Goal: Communication & Community: Answer question/provide support

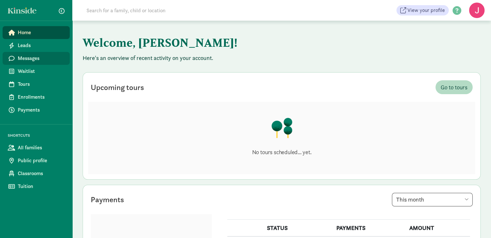
click at [33, 62] on link "Messages" at bounding box center [36, 58] width 67 height 13
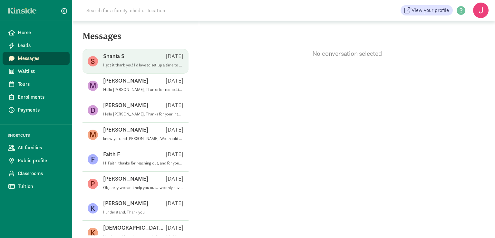
click at [142, 60] on div "Shania S Sep 09" at bounding box center [143, 57] width 80 height 10
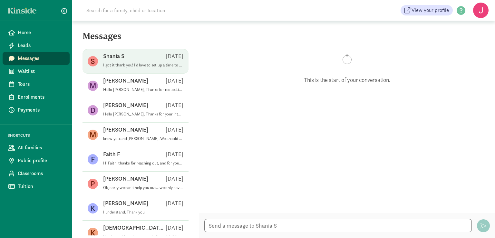
scroll to position [85, 0]
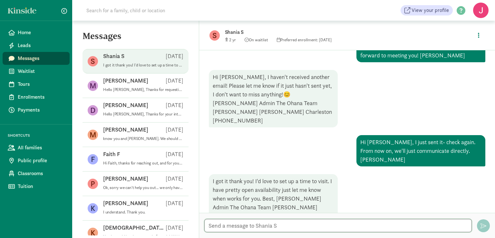
click at [264, 224] on textarea at bounding box center [339, 225] width 268 height 13
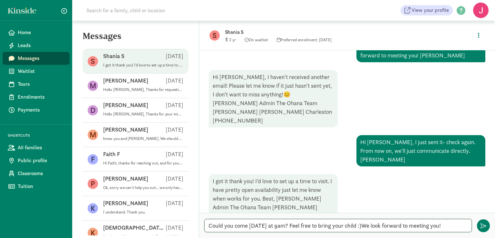
type textarea "Could you come on Thursday at 9am? Feel free to bring your child :) We look for…"
click at [456, 223] on textarea "Could you come on Thursday at 9am? Feel free to bring your child :) We look for…" at bounding box center [339, 225] width 268 height 13
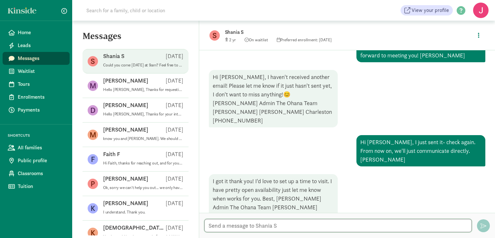
scroll to position [125, 0]
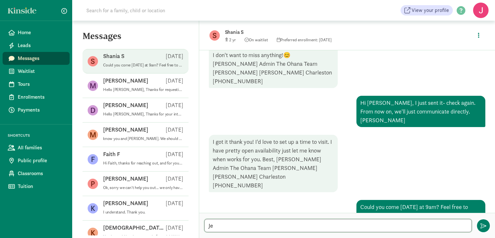
type textarea "J"
click at [40, 96] on span "Enrollments" at bounding box center [41, 97] width 47 height 8
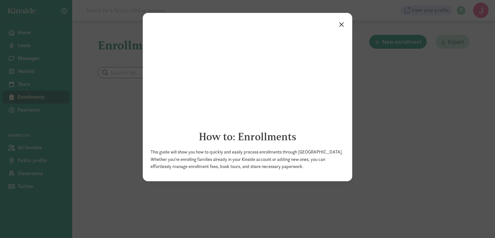
click at [343, 25] on link "×" at bounding box center [341, 24] width 11 height 12
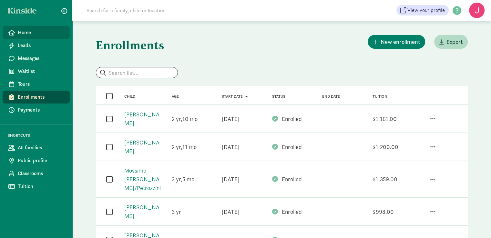
click at [24, 34] on span "Home" at bounding box center [41, 33] width 47 height 8
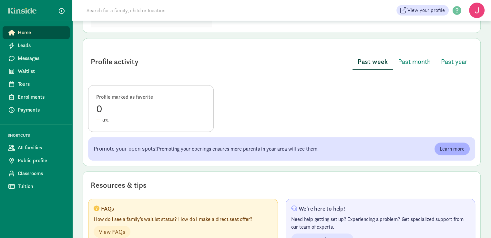
scroll to position [320, 0]
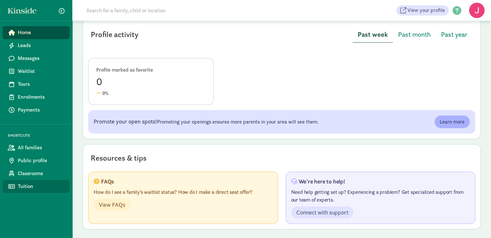
click at [23, 187] on span "Tuition" at bounding box center [41, 187] width 47 height 8
